Goal: Task Accomplishment & Management: Manage account settings

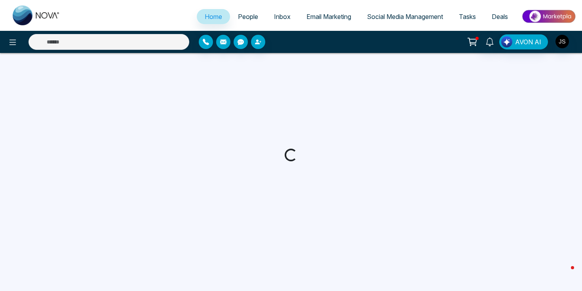
select select "*"
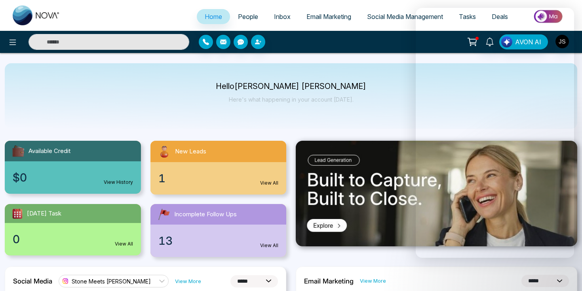
click at [328, 19] on span "Email Marketing" at bounding box center [328, 17] width 45 height 8
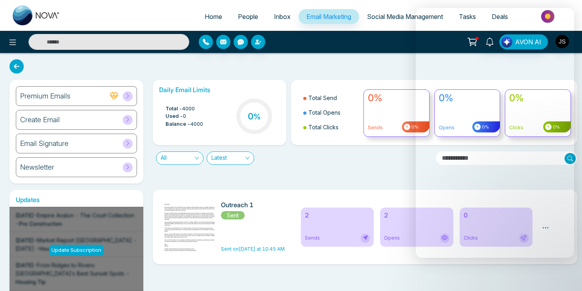
click at [275, 20] on link "Inbox" at bounding box center [282, 16] width 32 height 15
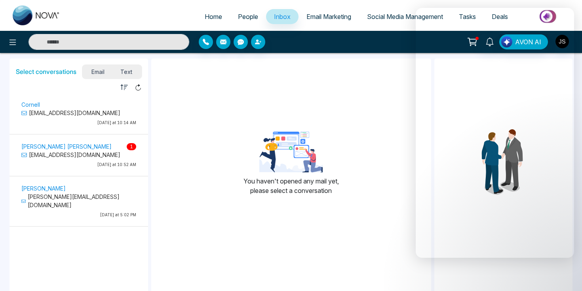
click at [103, 167] on p "[DATE] at 10:52 AM" at bounding box center [78, 165] width 115 height 6
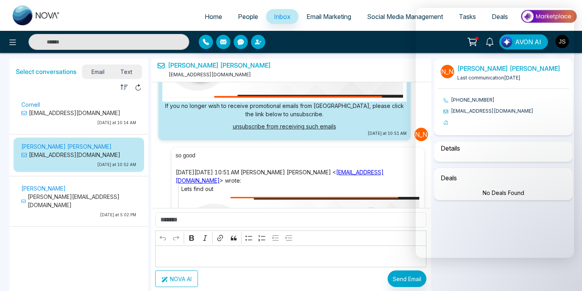
scroll to position [529, 0]
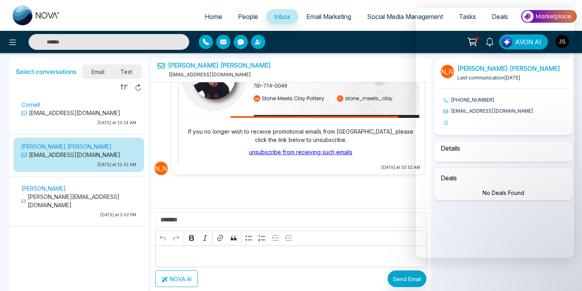
select select "*"
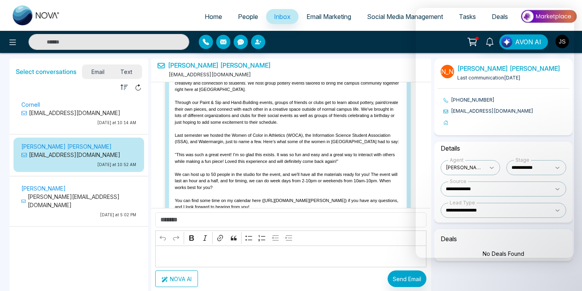
scroll to position [0, 0]
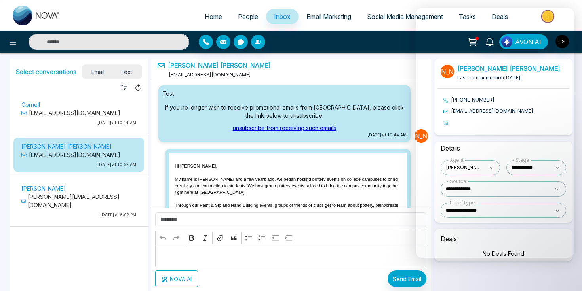
click at [85, 125] on p "[DATE] at 10:14 AM" at bounding box center [78, 123] width 115 height 6
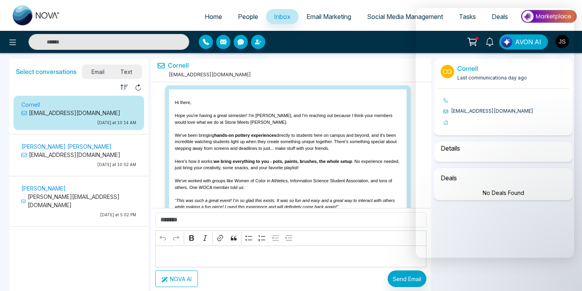
scroll to position [1065, 0]
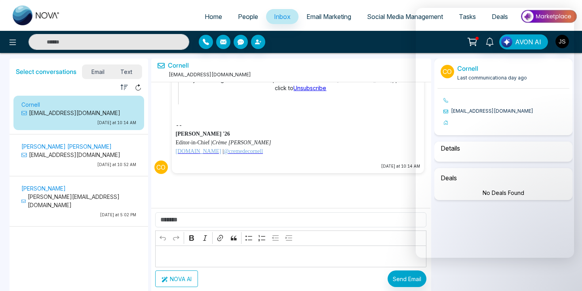
select select "*"
select select "**********"
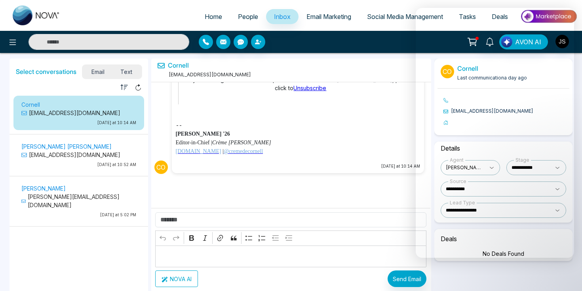
click at [162, 64] on icon at bounding box center [161, 65] width 7 height 7
click at [173, 64] on link "Cornell" at bounding box center [178, 66] width 21 height 8
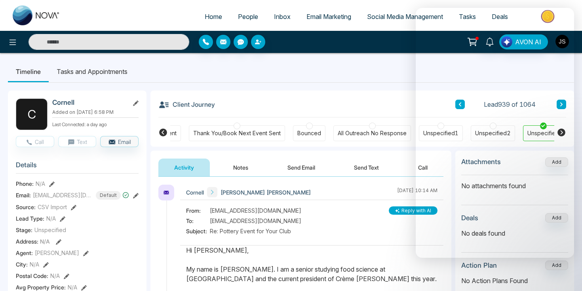
scroll to position [0, 623]
click at [217, 16] on link "Home" at bounding box center [213, 16] width 33 height 15
select select "*"
